Goal: Transaction & Acquisition: Subscribe to service/newsletter

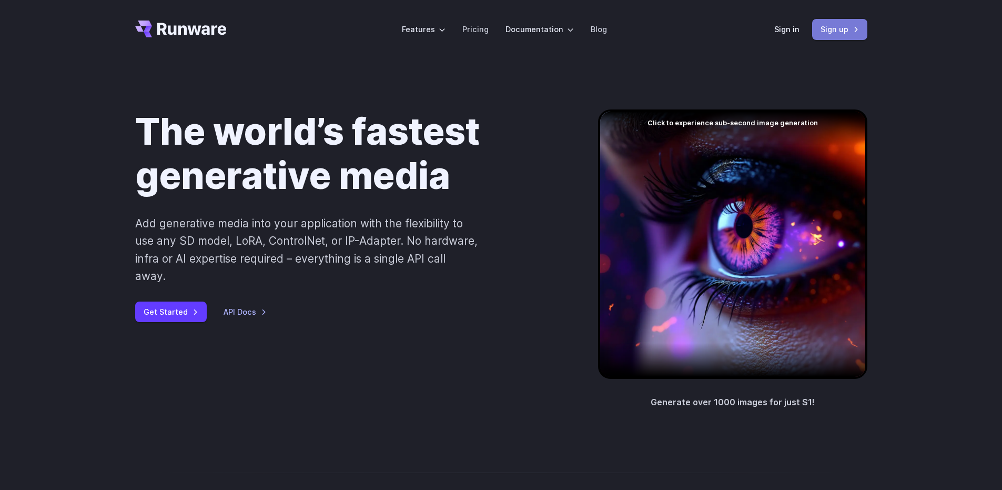
click at [854, 32] on link "Sign up" at bounding box center [839, 29] width 55 height 21
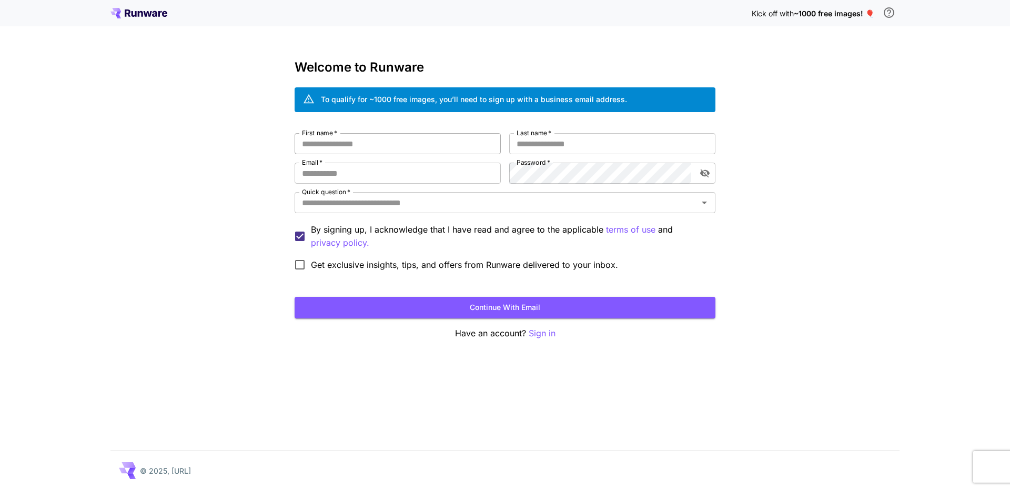
click at [388, 145] on input "First name   *" at bounding box center [397, 143] width 206 height 21
click at [441, 145] on input "First name   *" at bounding box center [397, 143] width 206 height 21
click at [483, 297] on button "Continue with email" at bounding box center [504, 308] width 421 height 22
click at [430, 148] on input "First name   *" at bounding box center [397, 143] width 206 height 21
type input "*****"
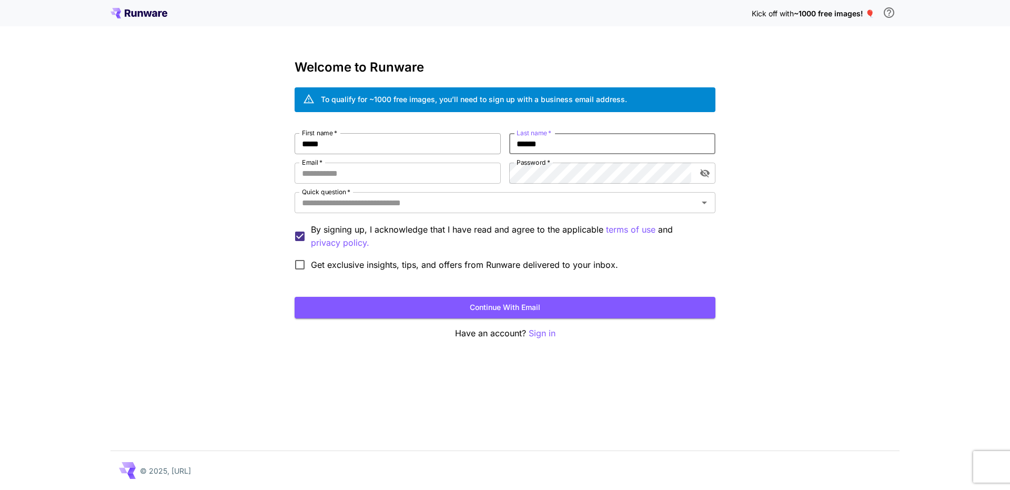
type input "******"
type input "**********"
click at [294, 297] on button "Continue with email" at bounding box center [504, 308] width 421 height 22
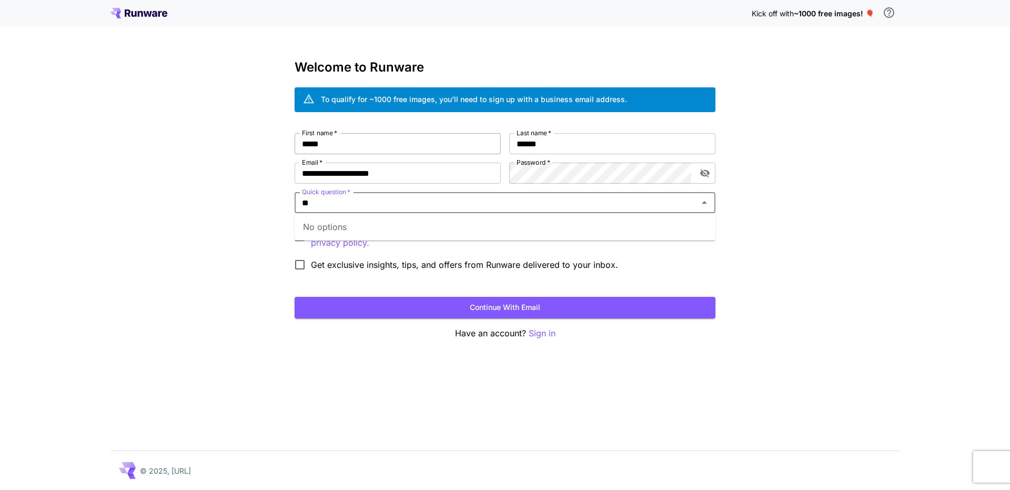
type input "*"
type input "***"
click at [488, 229] on li "Google" at bounding box center [504, 226] width 421 height 19
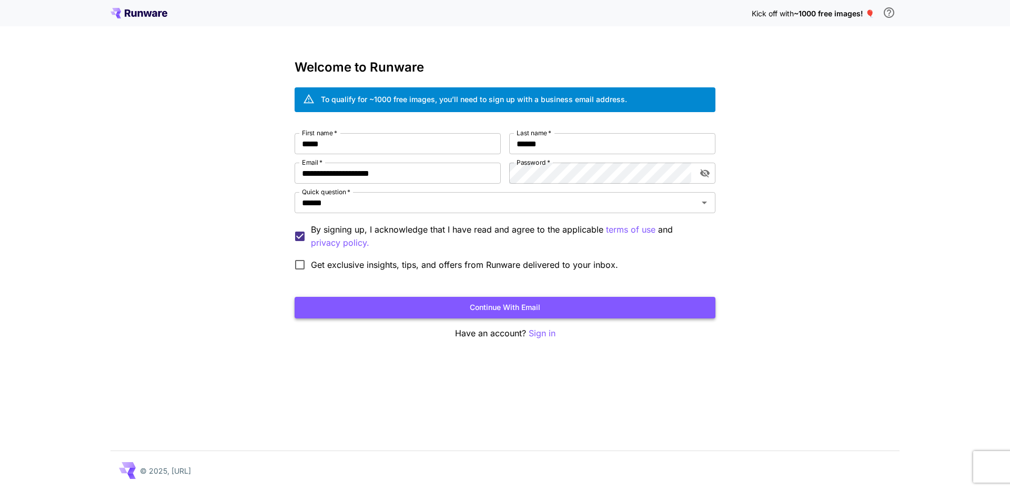
drag, startPoint x: 477, startPoint y: 311, endPoint x: 476, endPoint y: 306, distance: 5.4
click at [477, 311] on button "Continue with email" at bounding box center [504, 308] width 421 height 22
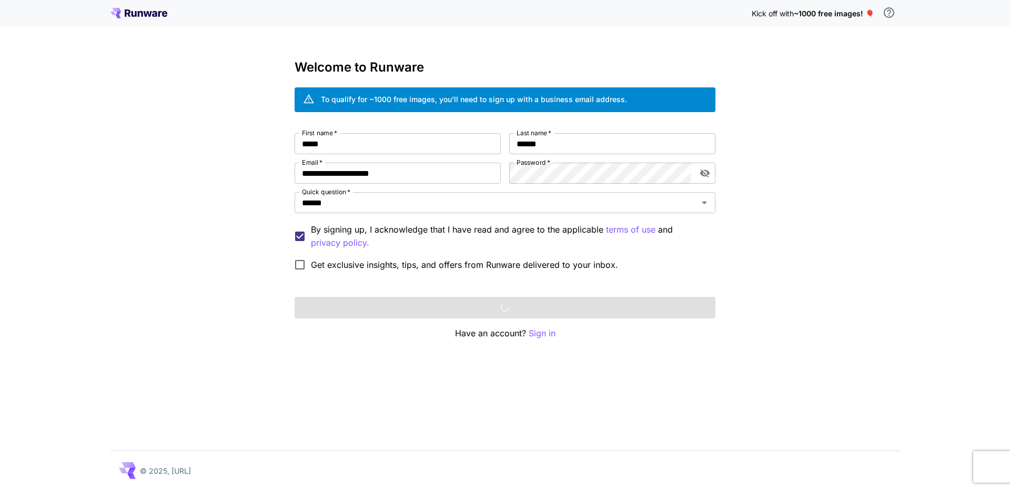
click at [476, 306] on div "Continue with email" at bounding box center [504, 308] width 421 height 22
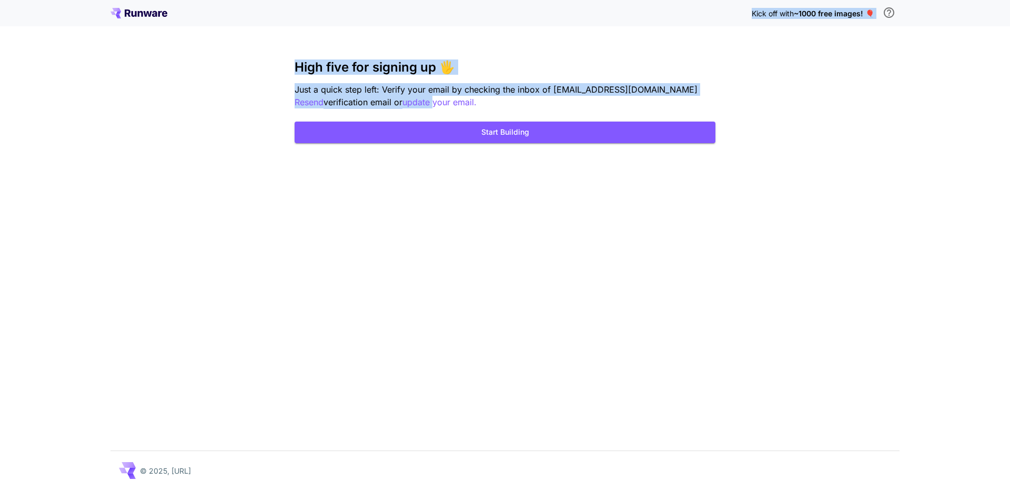
drag, startPoint x: 377, startPoint y: 101, endPoint x: 404, endPoint y: 101, distance: 27.9
click at [406, 101] on p "update your email." at bounding box center [439, 102] width 74 height 13
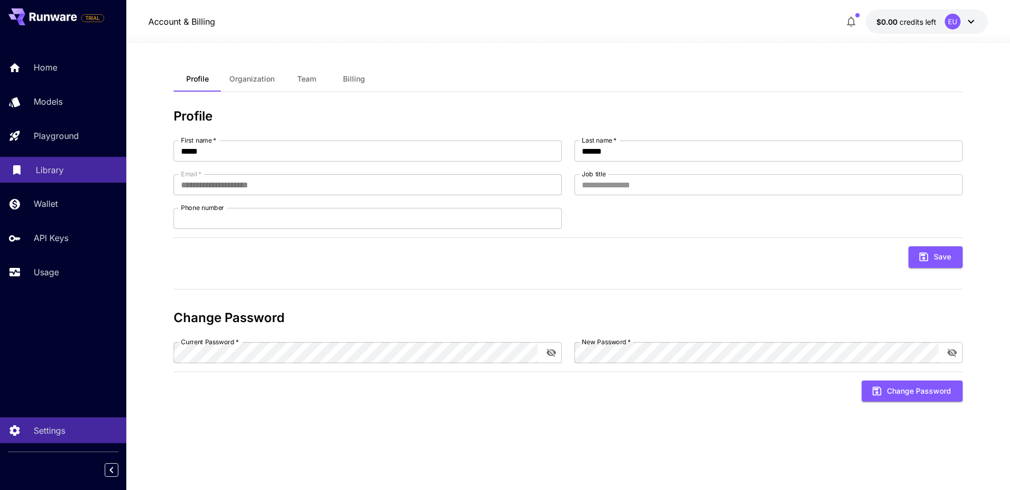
click at [29, 172] on link "Library" at bounding box center [63, 170] width 126 height 26
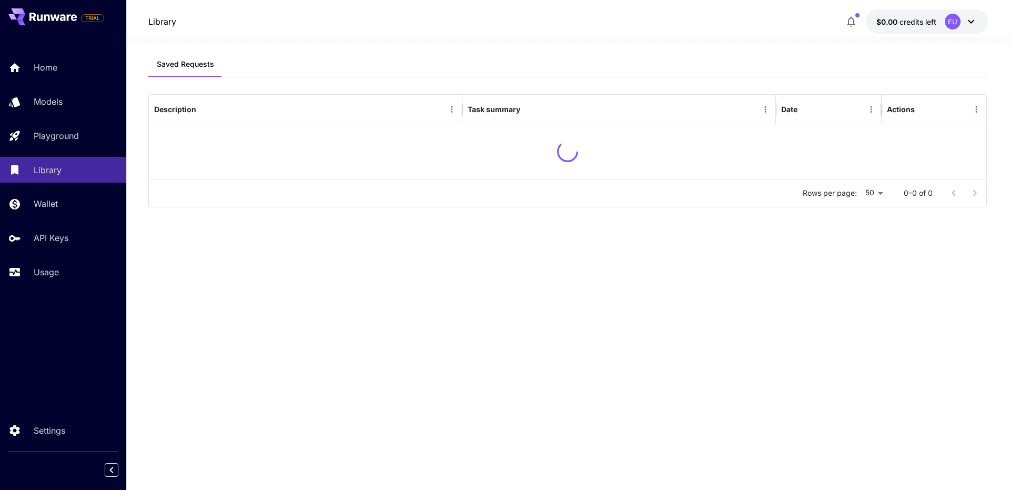
click at [40, 284] on div "Home Models Playground Library Wallet API Keys Usage" at bounding box center [63, 170] width 126 height 272
click at [40, 280] on link "Usage" at bounding box center [63, 272] width 126 height 26
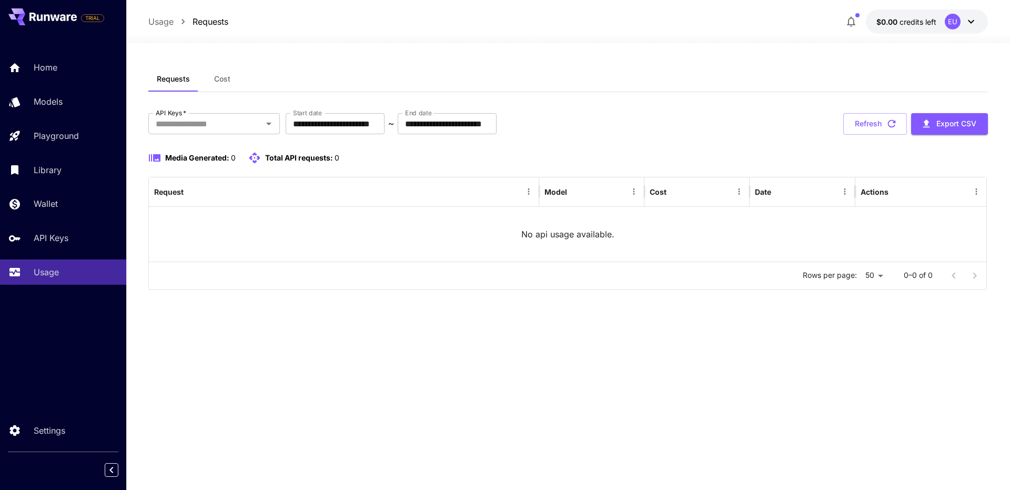
click at [65, 87] on div "Home Models Playground Library Wallet API Keys Usage" at bounding box center [63, 170] width 126 height 230
click at [59, 98] on p "Models" at bounding box center [50, 101] width 29 height 13
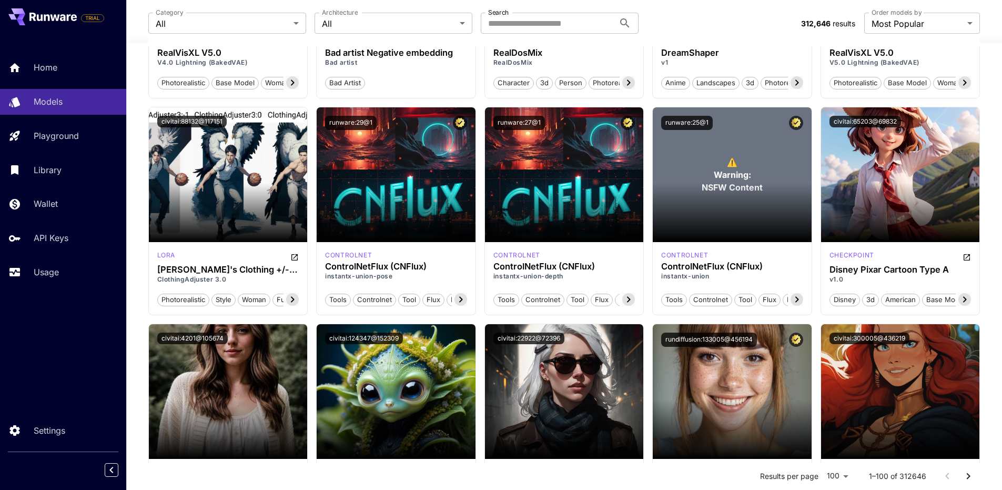
scroll to position [4028, 0]
